Goal: Task Accomplishment & Management: Complete application form

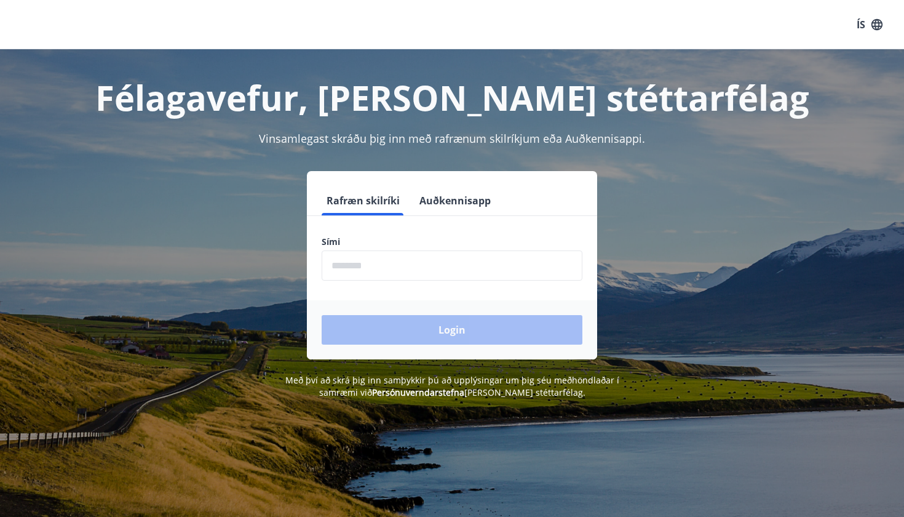
click at [439, 273] on input "phone" at bounding box center [452, 265] width 261 height 30
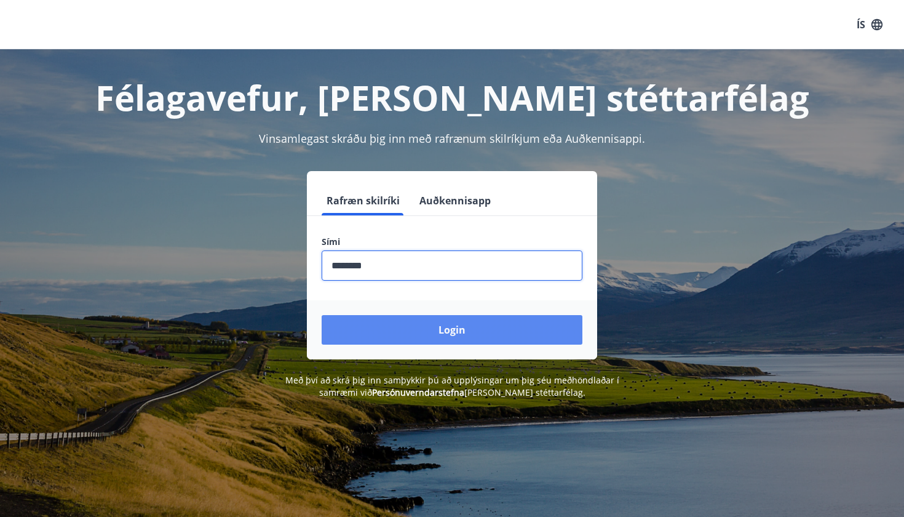
type input "********"
click at [463, 327] on button "Login" at bounding box center [452, 330] width 261 height 30
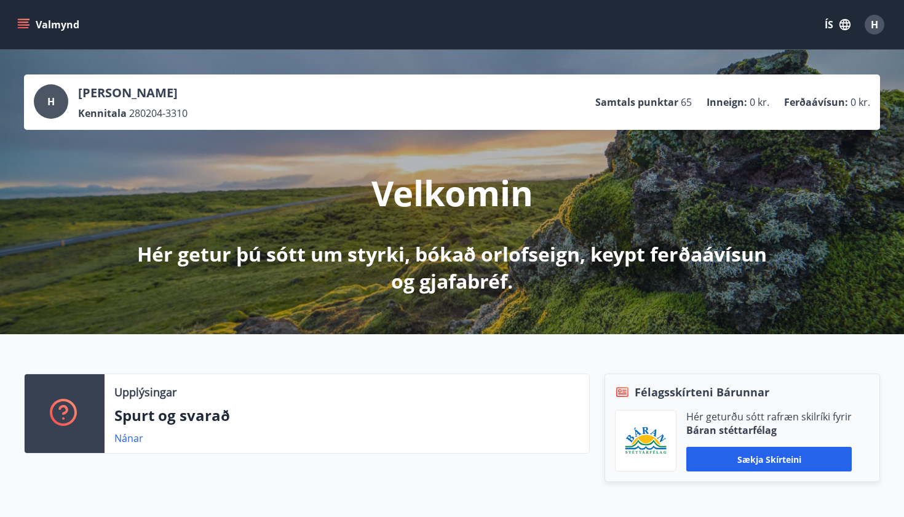
click at [39, 26] on button "Valmynd" at bounding box center [50, 25] width 70 height 22
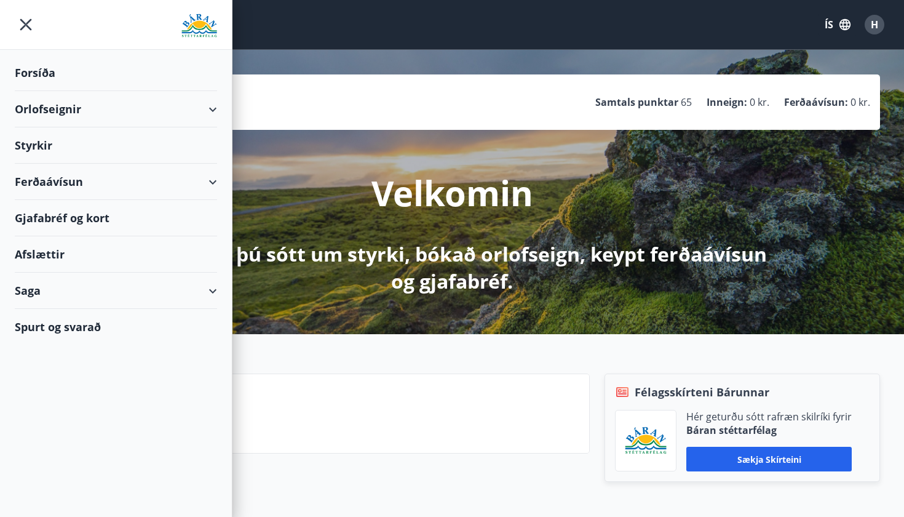
click at [88, 91] on div "Styrkir" at bounding box center [116, 73] width 202 height 36
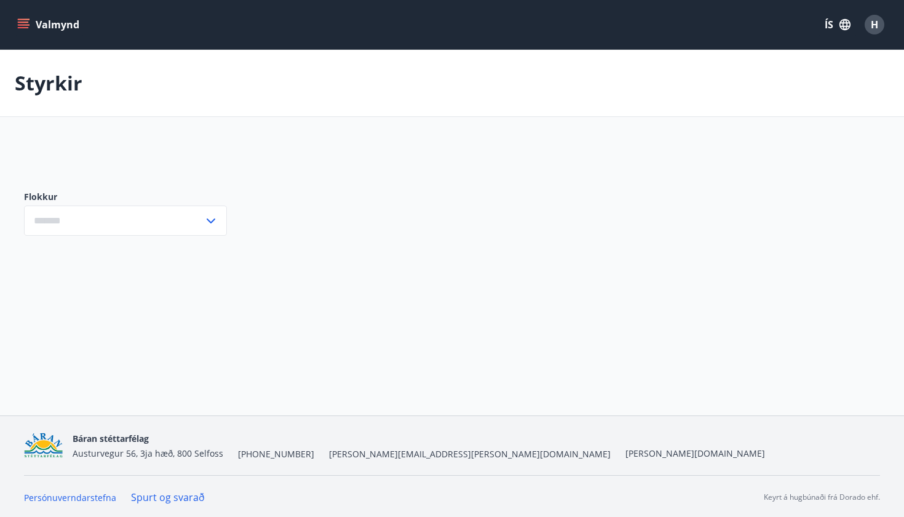
type input "***"
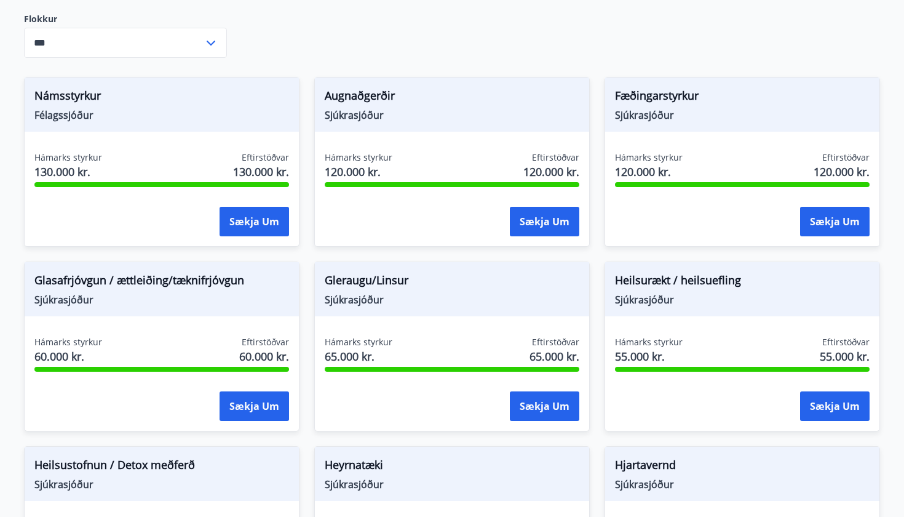
scroll to position [349, 0]
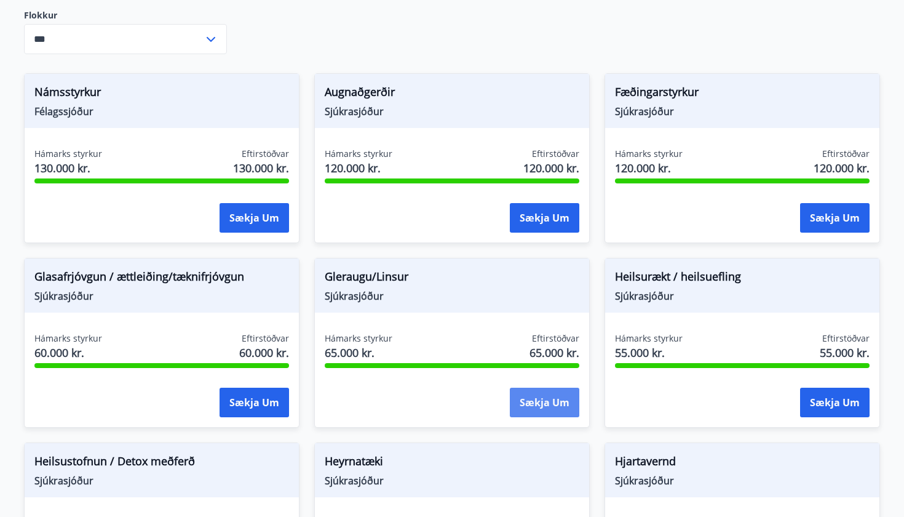
click at [554, 396] on button "Sækja um" at bounding box center [545, 403] width 70 height 30
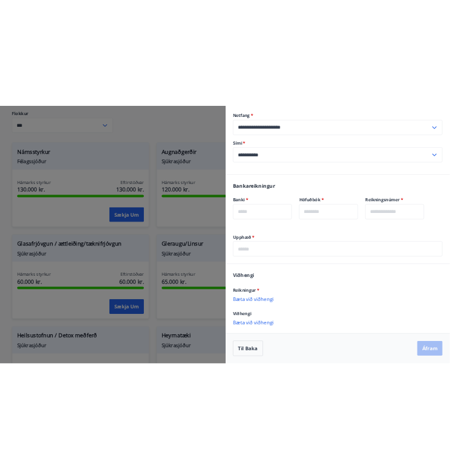
scroll to position [156, 0]
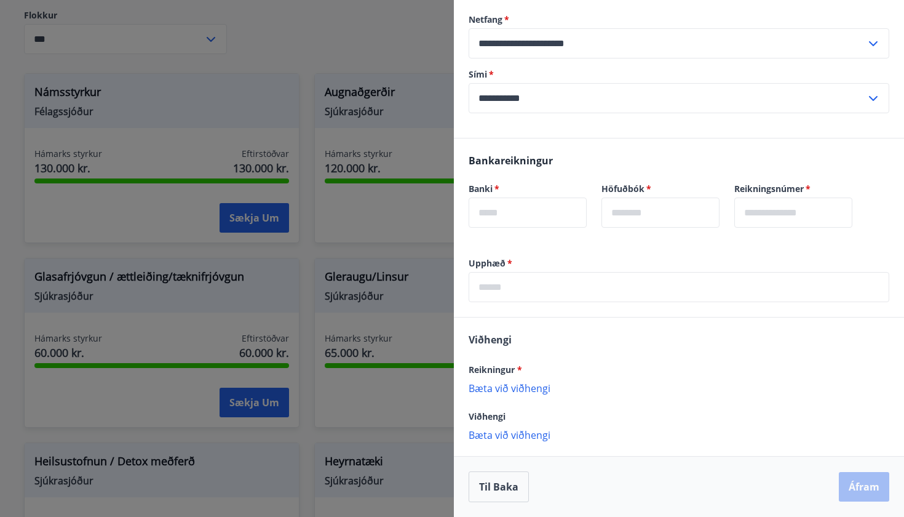
click at [545, 393] on p "Bæta við viðhengi" at bounding box center [679, 387] width 421 height 12
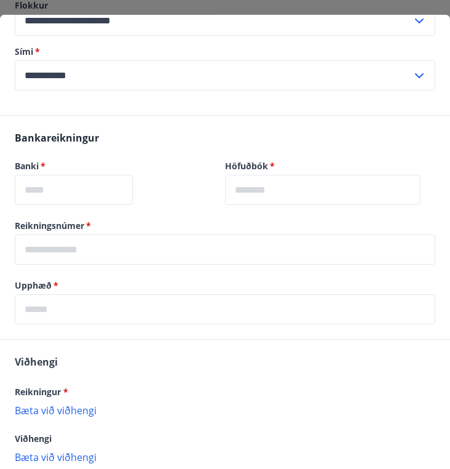
scroll to position [193, 0]
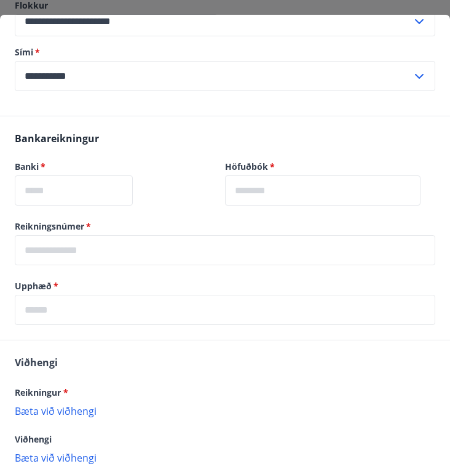
click at [68, 411] on p "Bæta við viðhengi" at bounding box center [225, 410] width 421 height 12
drag, startPoint x: 68, startPoint y: 411, endPoint x: 87, endPoint y: 411, distance: 19.7
click at [87, 411] on p "Bæta við viðhengi" at bounding box center [225, 410] width 421 height 12
click at [34, 414] on p "Bæta við viðhengi" at bounding box center [225, 410] width 421 height 12
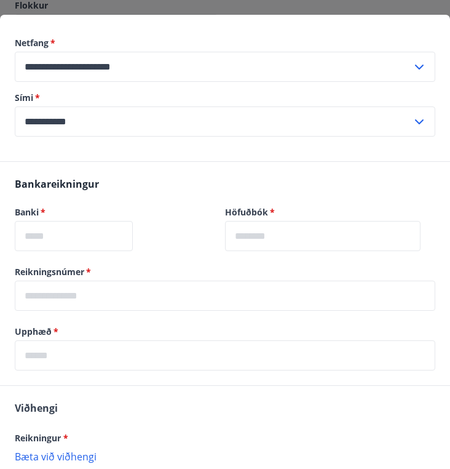
scroll to position [215, 0]
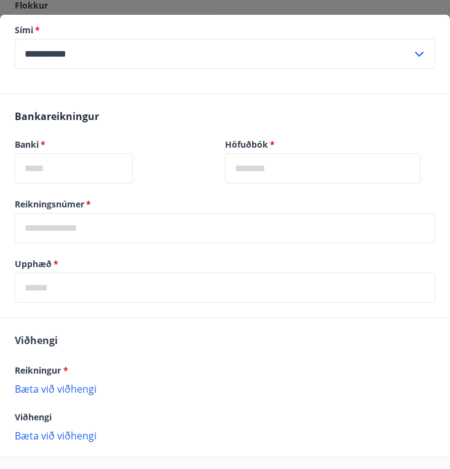
click at [59, 392] on p "Bæta við viðhengi" at bounding box center [225, 388] width 421 height 12
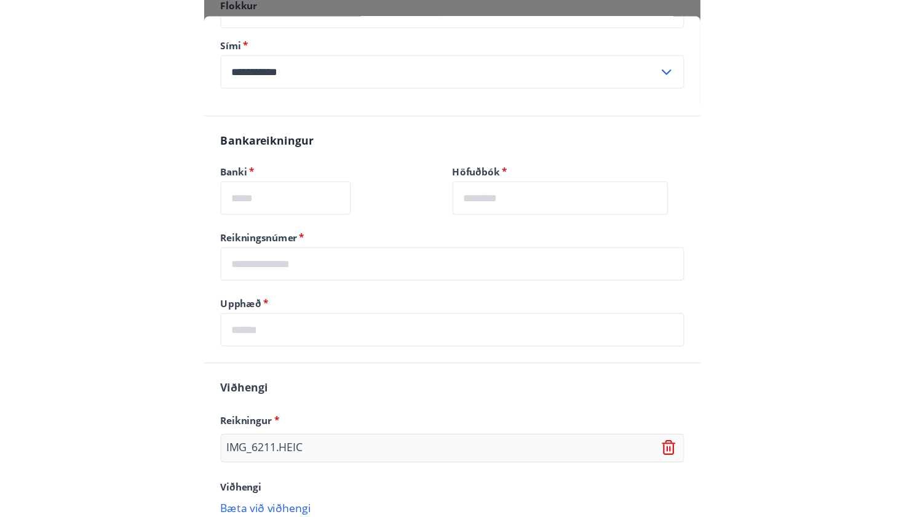
scroll to position [203, 0]
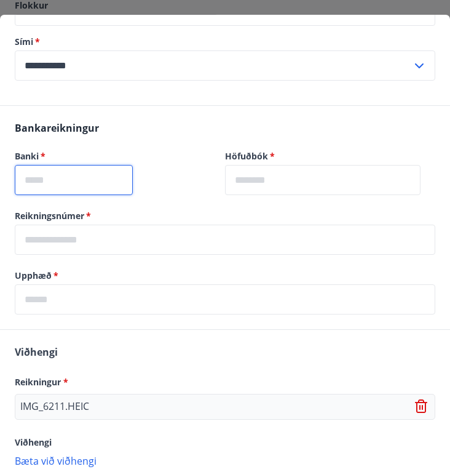
click at [110, 185] on input "text" at bounding box center [74, 180] width 118 height 30
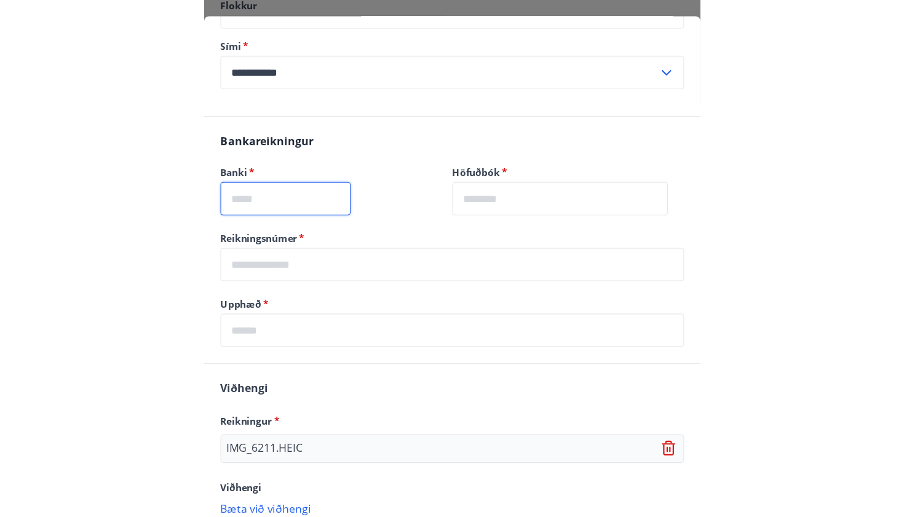
scroll to position [169, 0]
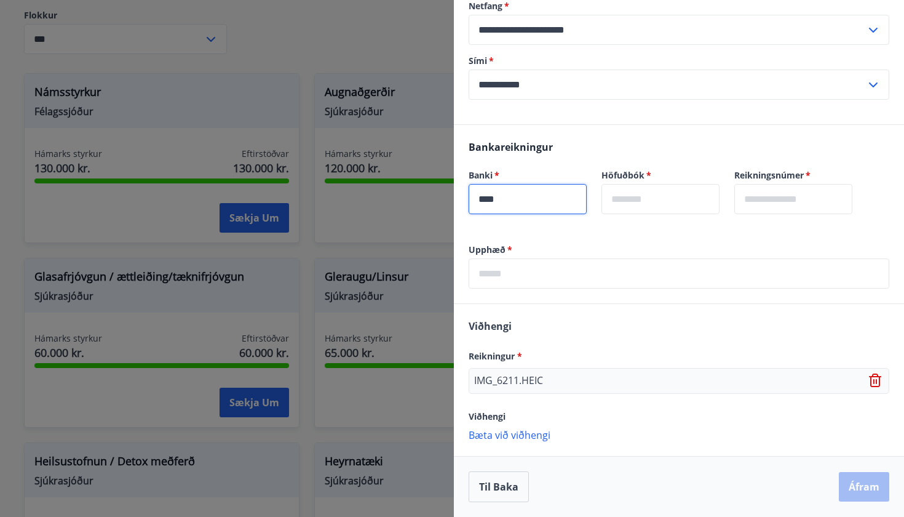
type input "****"
click at [643, 168] on div "Höfuðbók   * ​" at bounding box center [653, 184] width 133 height 60
click at [643, 173] on label "Höfuðbók   *" at bounding box center [661, 175] width 118 height 12
click at [658, 157] on div "Höfuðbók   * ​" at bounding box center [653, 184] width 133 height 60
click at [529, 162] on div "Banki   * **** ​" at bounding box center [520, 184] width 133 height 60
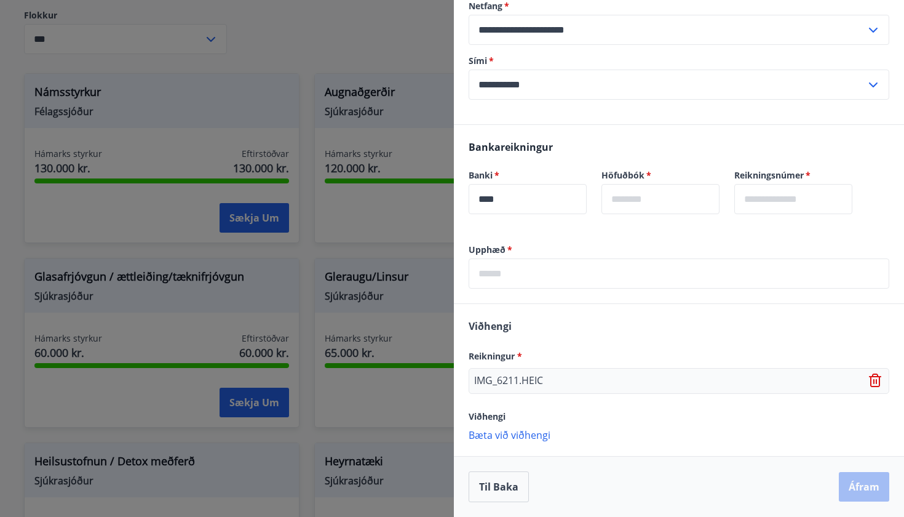
click at [505, 161] on div "Banki   * **** ​" at bounding box center [520, 184] width 133 height 60
click at [484, 165] on div "Banki   * **** ​" at bounding box center [520, 184] width 133 height 60
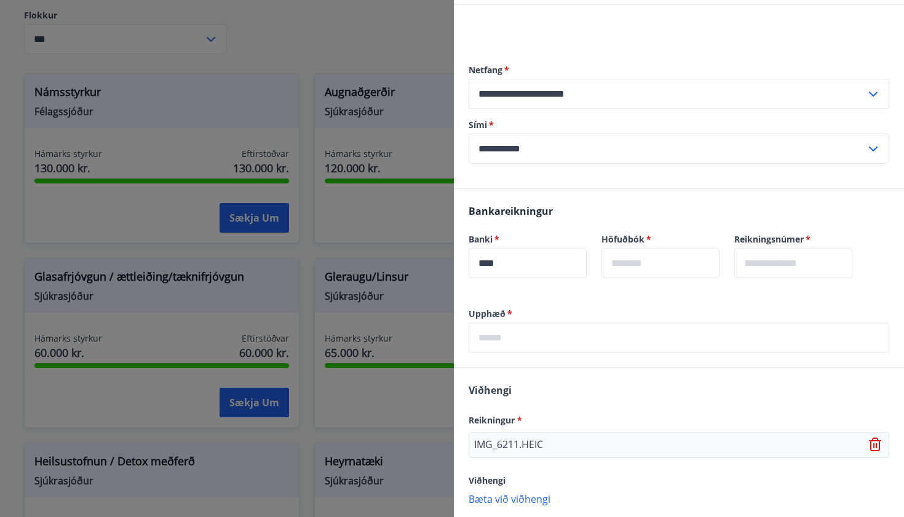
scroll to position [110, 0]
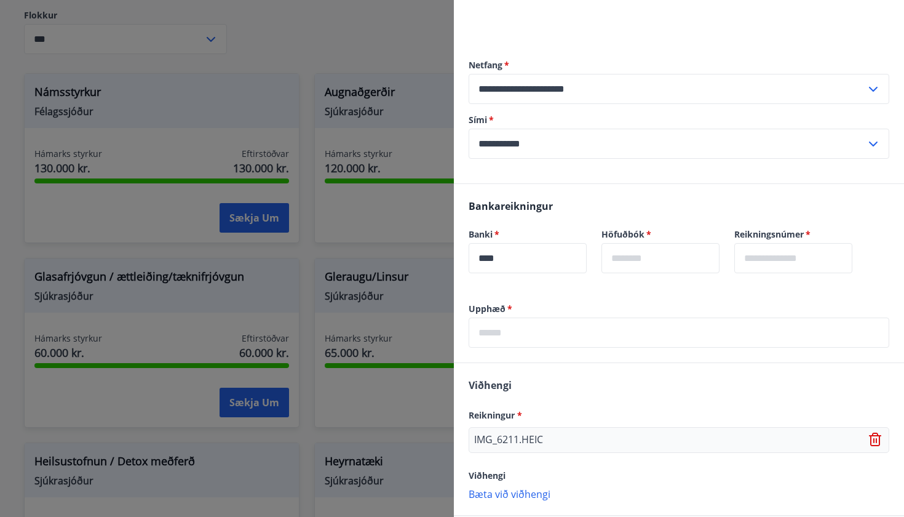
click at [527, 255] on input "****" at bounding box center [528, 258] width 118 height 30
click at [639, 265] on input "text" at bounding box center [661, 258] width 118 height 30
type input "**"
click at [783, 266] on input "text" at bounding box center [794, 258] width 118 height 30
type input "******"
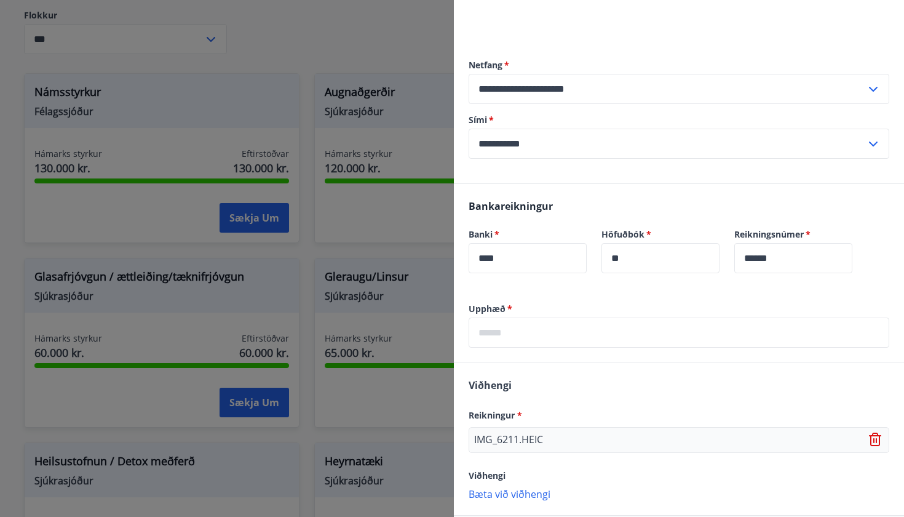
click at [709, 296] on div "Bankareikningur Banki   * **** ​ Höfuðbók   * ** ​ Reikningsnúmer   * ****** ​" at bounding box center [679, 243] width 450 height 119
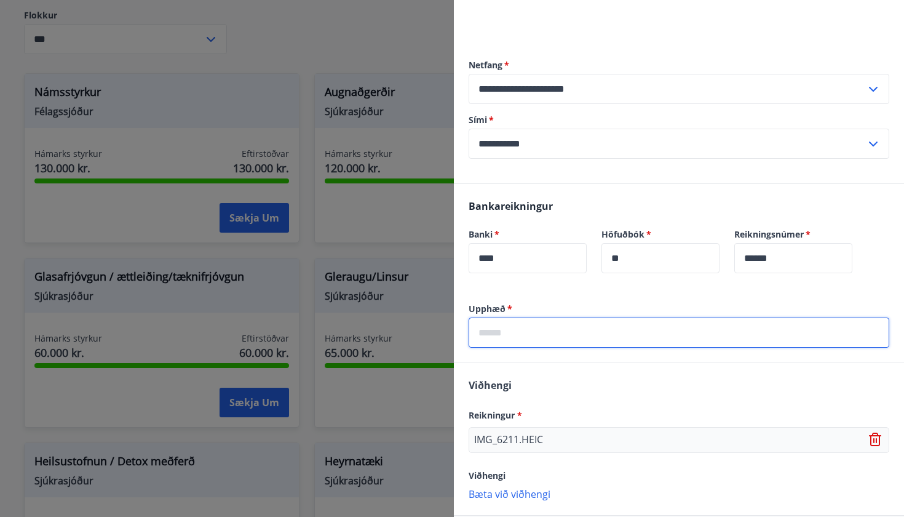
click at [591, 341] on input "text" at bounding box center [679, 332] width 421 height 30
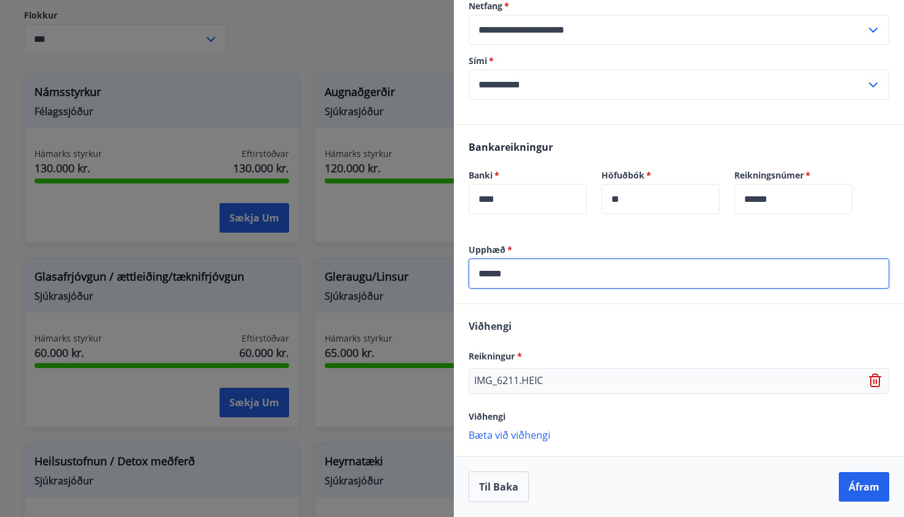
scroll to position [169, 0]
type input "*****"
click at [858, 493] on button "Áfram" at bounding box center [864, 487] width 50 height 30
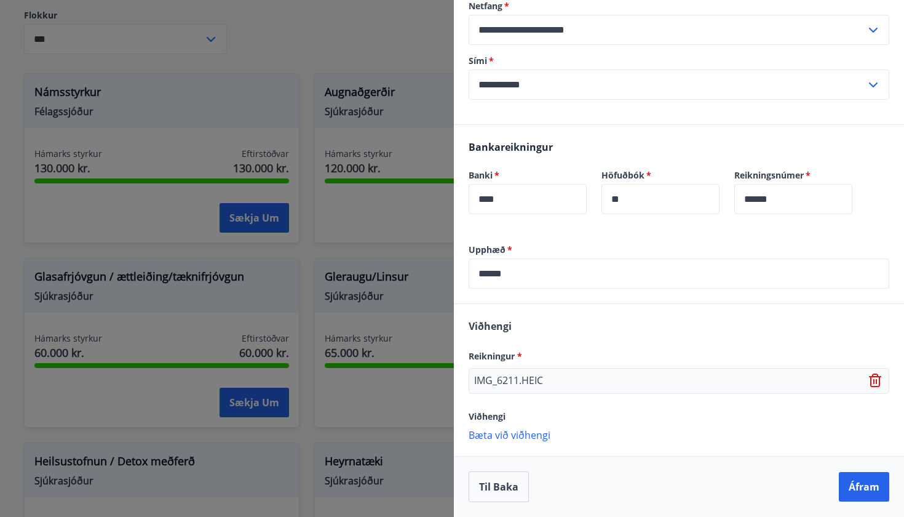
scroll to position [0, 0]
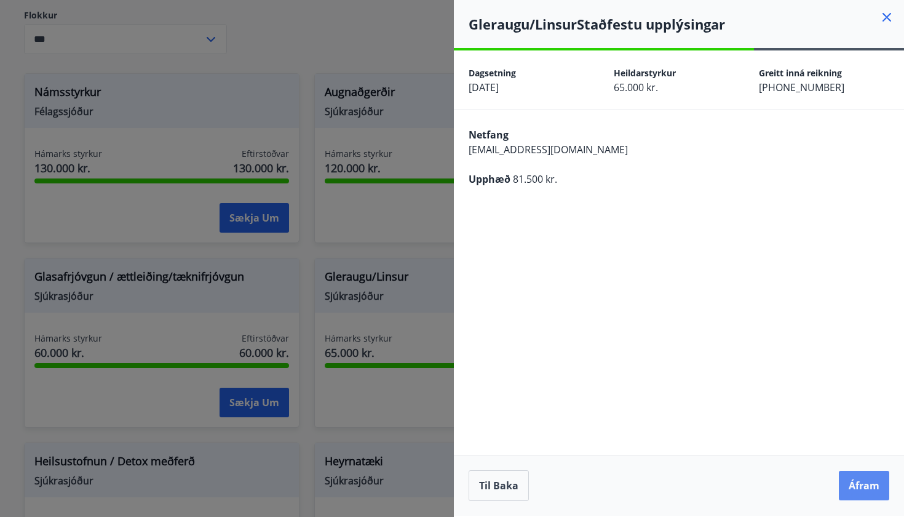
click at [864, 490] on button "Áfram" at bounding box center [864, 486] width 50 height 30
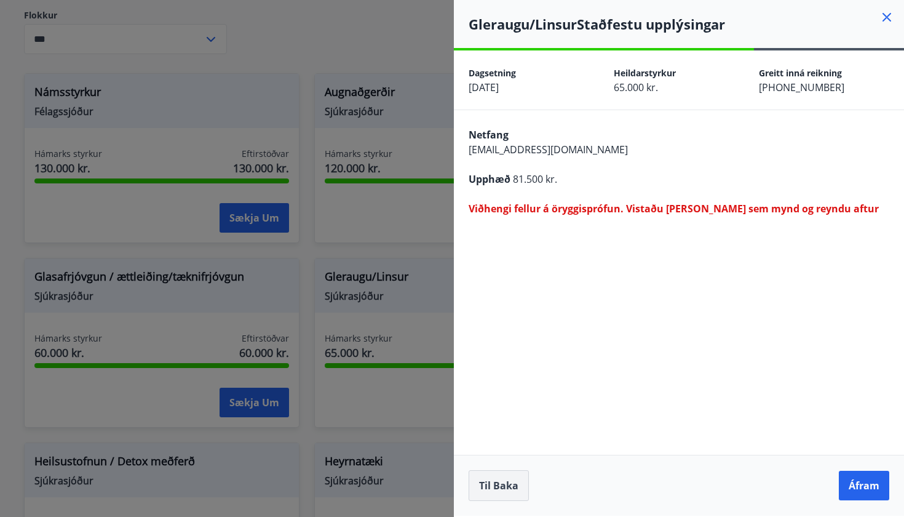
click at [506, 482] on button "Til baka" at bounding box center [499, 485] width 60 height 31
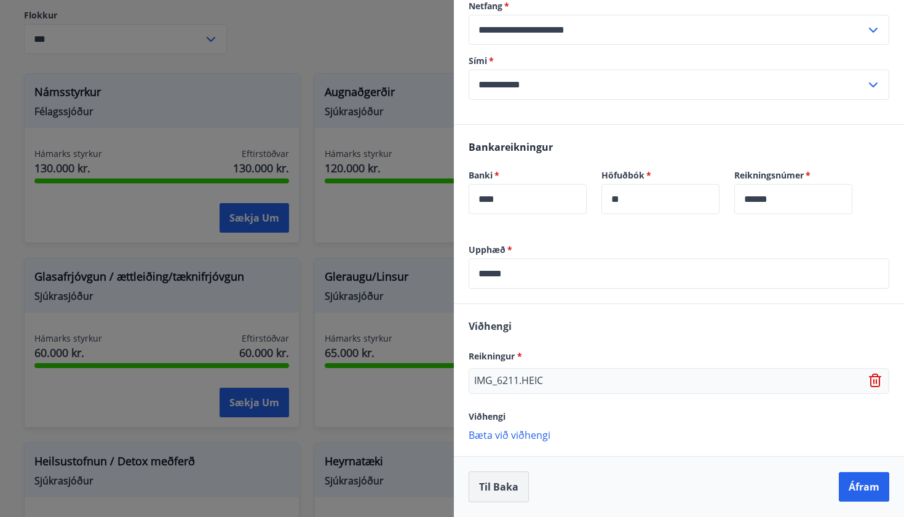
scroll to position [169, 0]
click at [581, 377] on div "IMG_6211.HEIC" at bounding box center [679, 381] width 421 height 26
click at [879, 374] on icon at bounding box center [876, 380] width 15 height 15
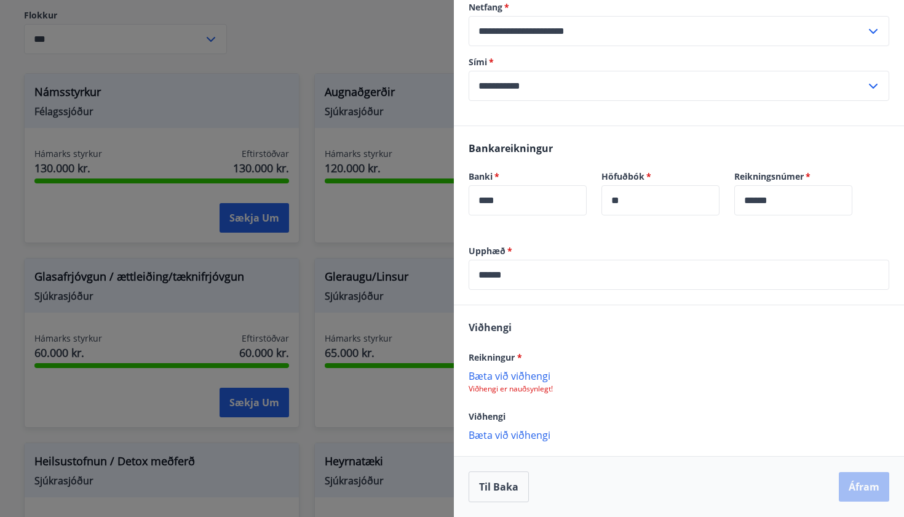
click at [516, 373] on p "Bæta við viðhengi" at bounding box center [679, 375] width 421 height 12
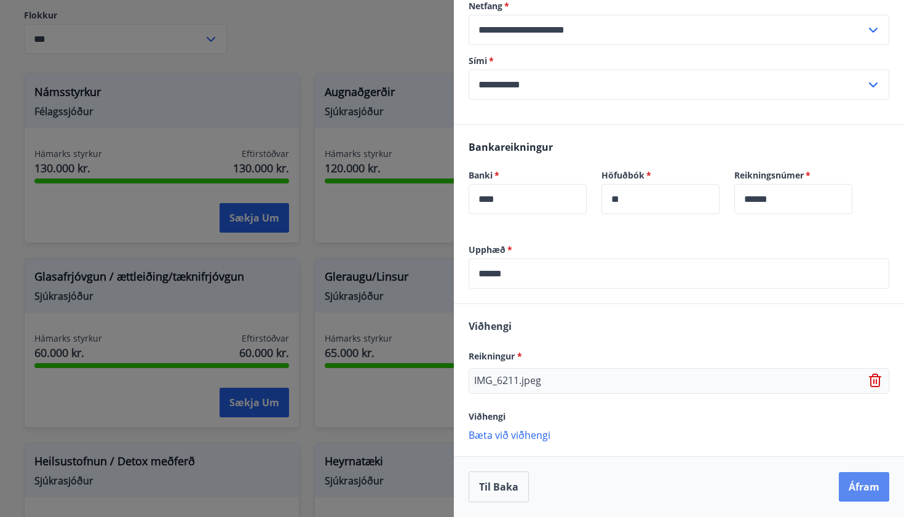
click at [863, 486] on button "Áfram" at bounding box center [864, 487] width 50 height 30
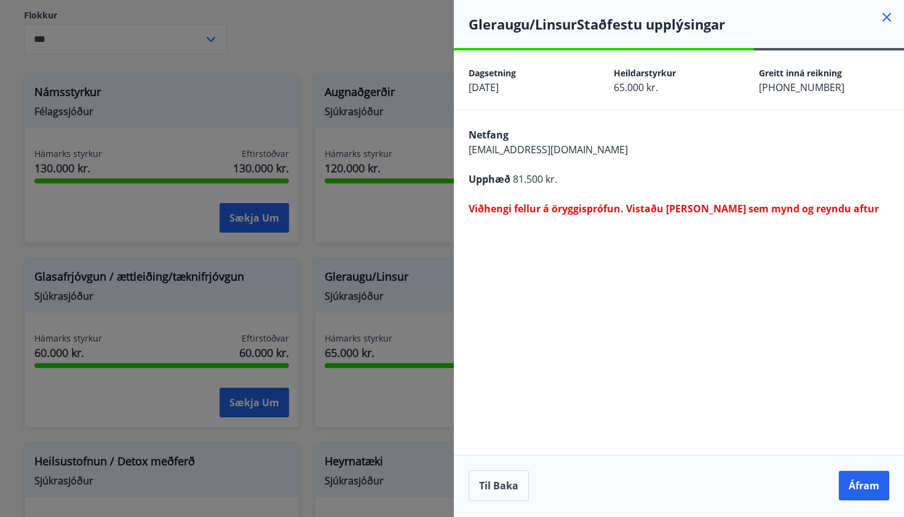
scroll to position [0, 0]
click at [870, 316] on div "**********" at bounding box center [679, 282] width 450 height 465
click at [503, 495] on button "Til baka" at bounding box center [499, 485] width 60 height 31
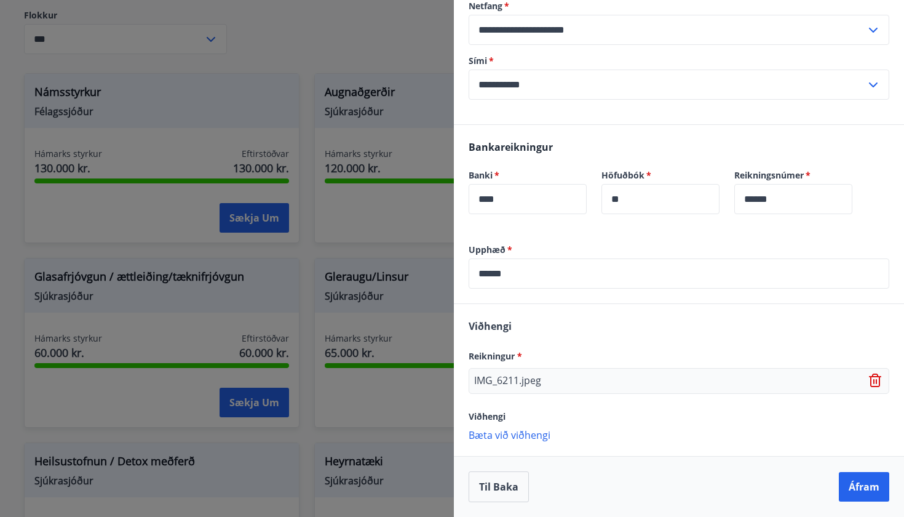
scroll to position [169, 0]
click at [599, 385] on div "IMG_6211.jpeg" at bounding box center [679, 381] width 421 height 26
click at [495, 383] on p "IMG_6211.jpeg" at bounding box center [507, 380] width 67 height 15
click at [877, 383] on icon at bounding box center [876, 381] width 1 height 5
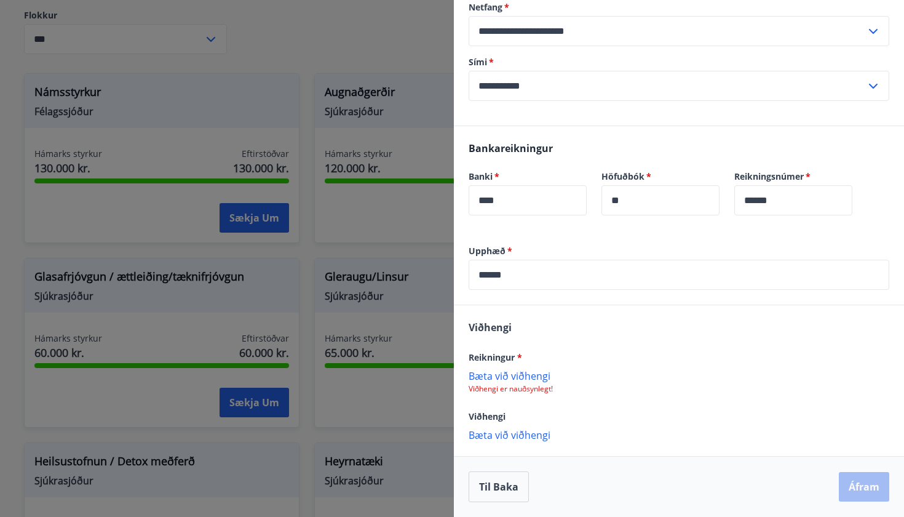
click at [513, 375] on p "Bæta við viðhengi" at bounding box center [679, 375] width 421 height 12
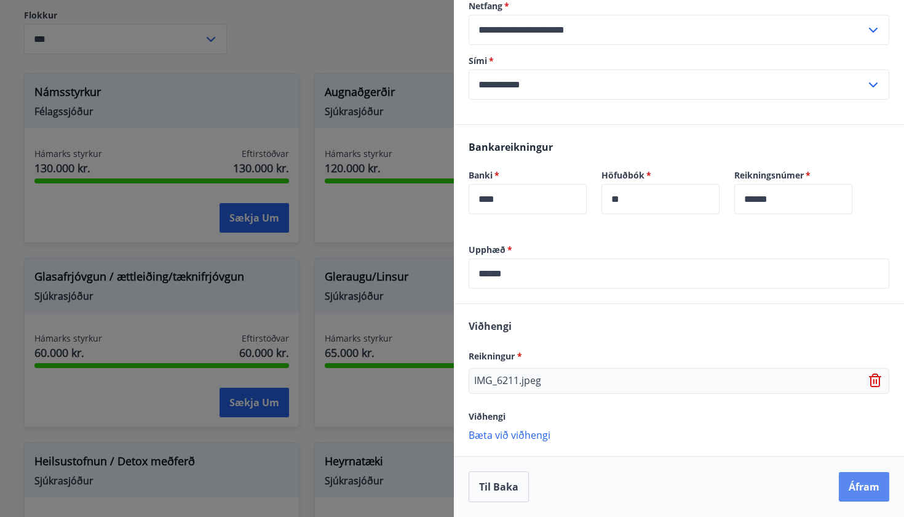
click at [864, 482] on button "Áfram" at bounding box center [864, 487] width 50 height 30
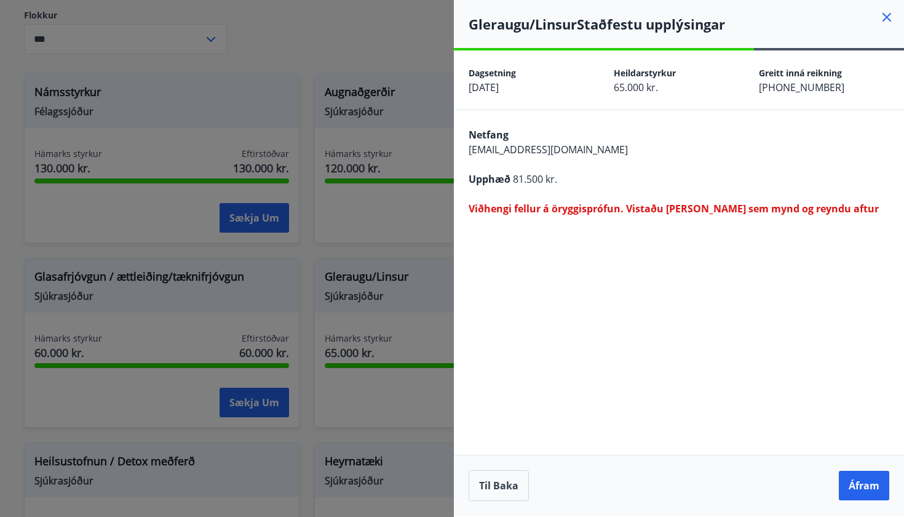
scroll to position [0, 0]
click at [503, 492] on button "Til baka" at bounding box center [499, 485] width 60 height 31
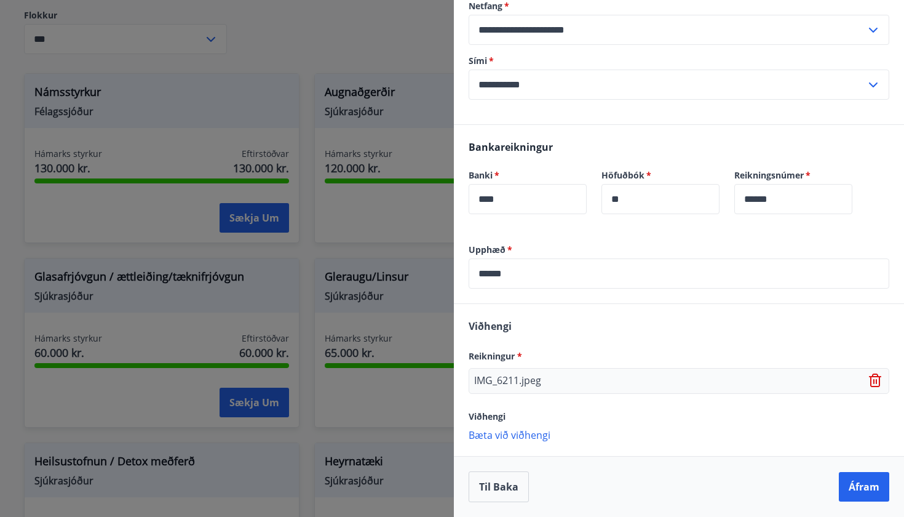
scroll to position [169, 0]
click at [880, 381] on icon at bounding box center [875, 380] width 12 height 14
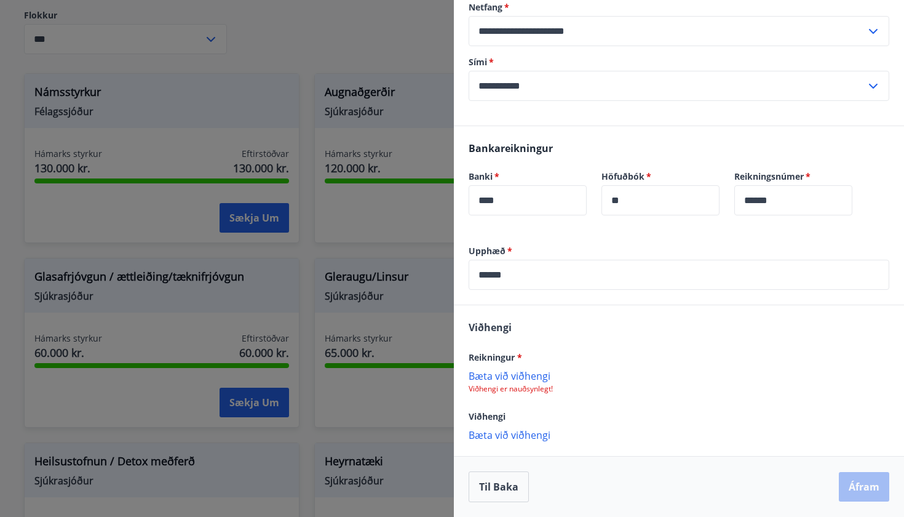
click at [532, 372] on p "Bæta við viðhengi" at bounding box center [679, 375] width 421 height 12
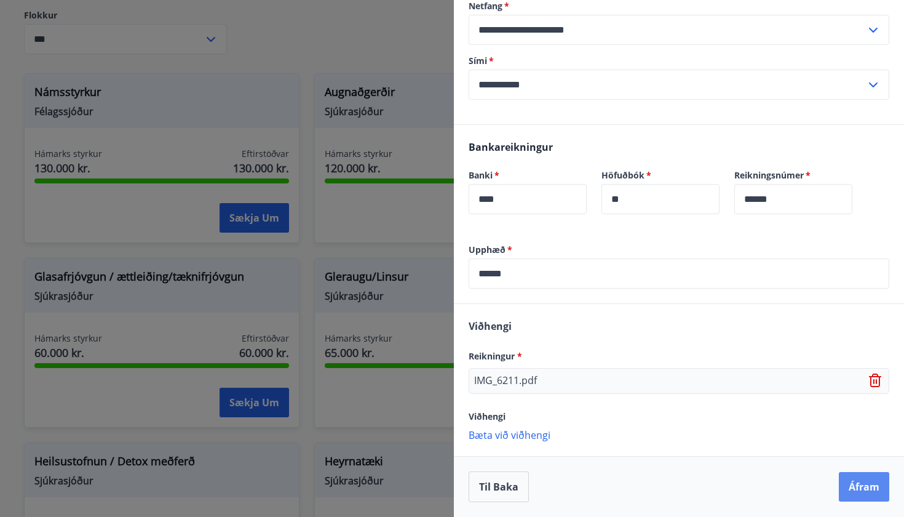
click at [864, 493] on button "Áfram" at bounding box center [864, 487] width 50 height 30
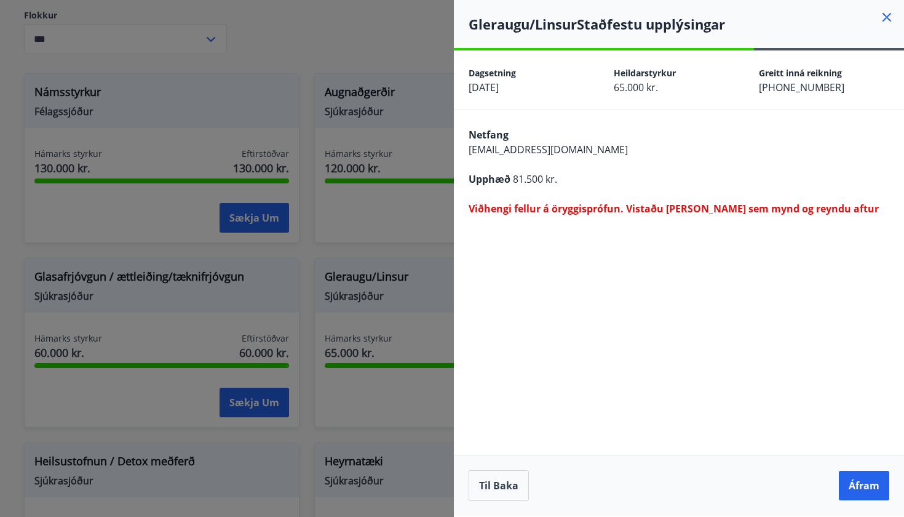
scroll to position [0, 0]
click at [506, 492] on button "Til baka" at bounding box center [499, 485] width 60 height 31
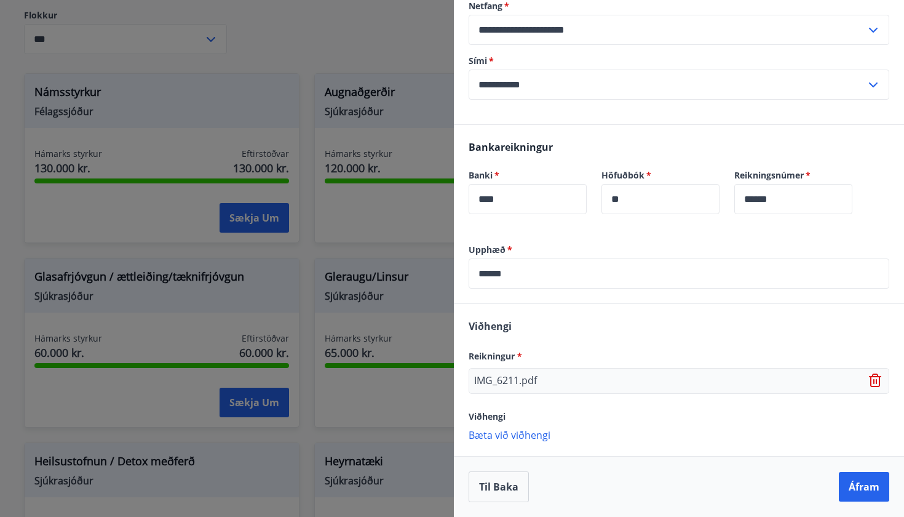
scroll to position [169, 0]
click at [857, 492] on button "Áfram" at bounding box center [864, 487] width 50 height 30
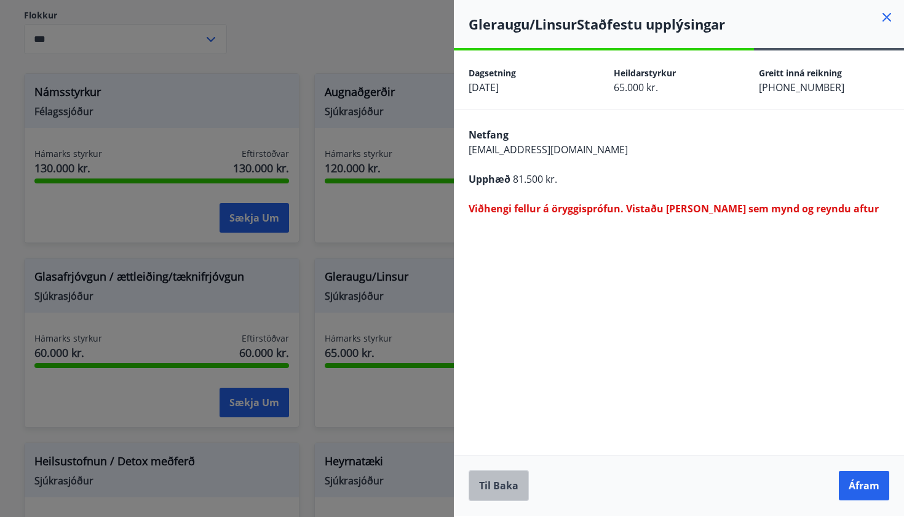
click at [513, 476] on button "Til baka" at bounding box center [499, 485] width 60 height 31
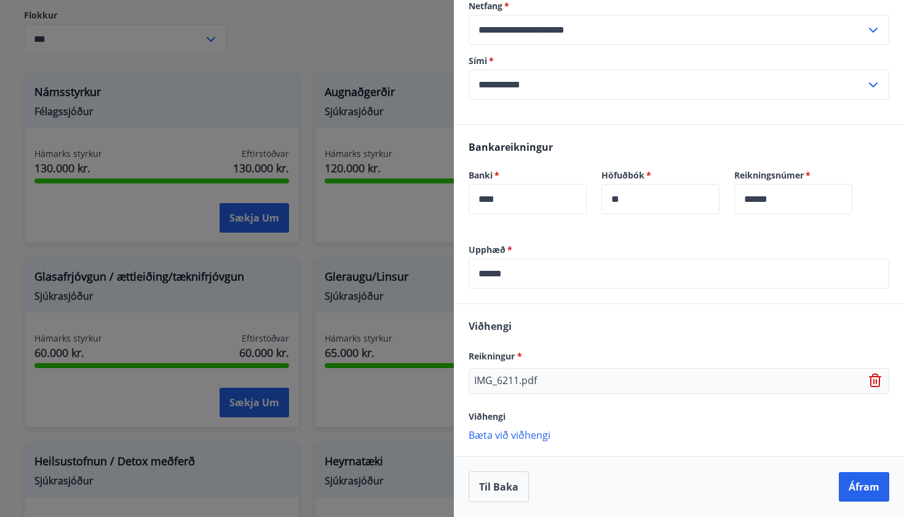
scroll to position [169, 0]
click at [643, 376] on div "IMG_6211.pdf" at bounding box center [679, 381] width 421 height 26
click at [516, 382] on p "IMG_6211.pdf" at bounding box center [505, 380] width 63 height 15
click at [501, 360] on span "Reikningur *" at bounding box center [496, 356] width 54 height 12
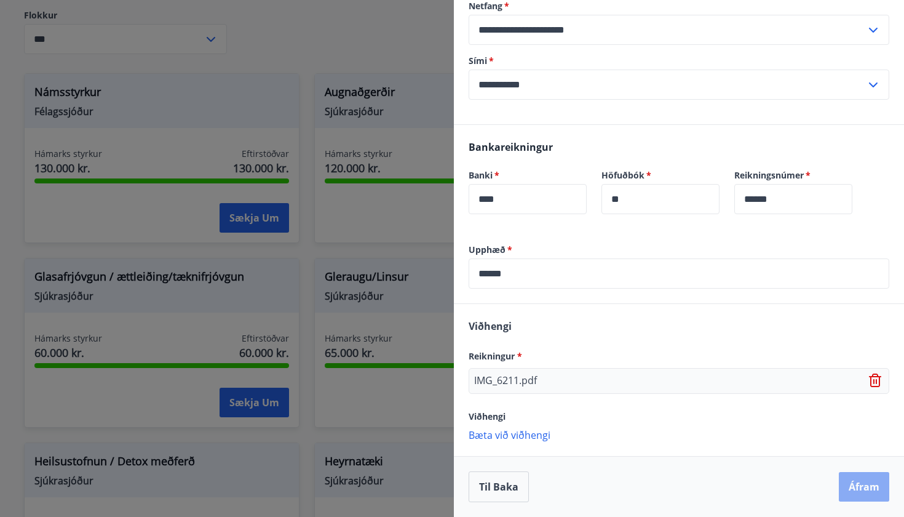
click at [860, 478] on button "Áfram" at bounding box center [864, 487] width 50 height 30
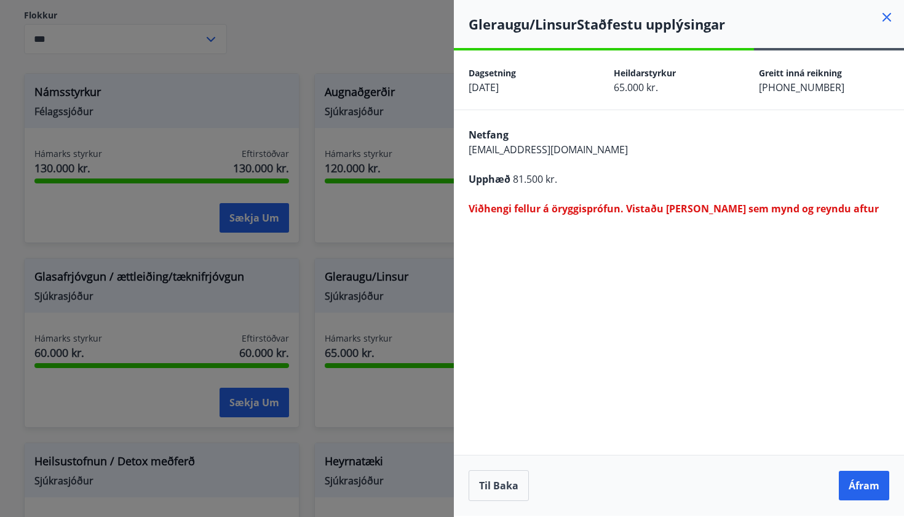
click at [860, 478] on button "Áfram" at bounding box center [864, 486] width 50 height 30
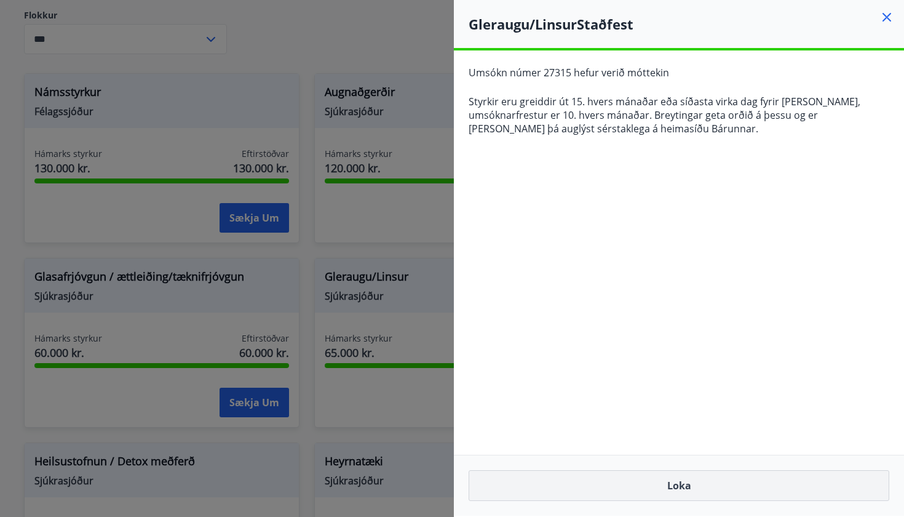
click at [749, 490] on button "Loka" at bounding box center [679, 485] width 421 height 31
